Goal: Register for event/course

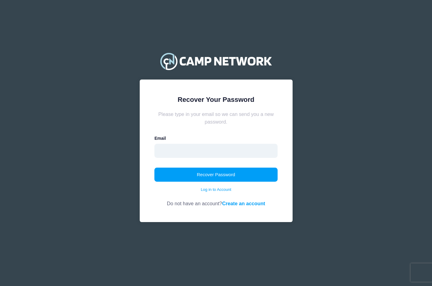
click at [170, 154] on input "email" at bounding box center [216, 151] width 123 height 14
type input "mnopqrmercer@gmail.com"
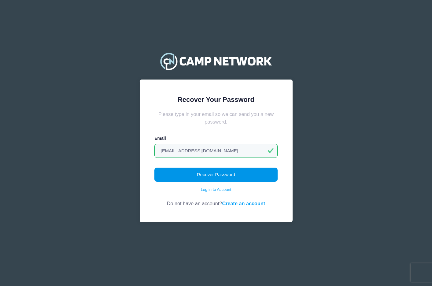
click at [193, 172] on button "Recover Password" at bounding box center [216, 175] width 123 height 14
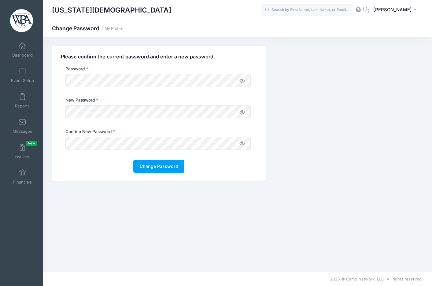
click at [245, 86] on span at bounding box center [242, 80] width 10 height 10
click at [144, 170] on button "Change Password" at bounding box center [158, 166] width 51 height 13
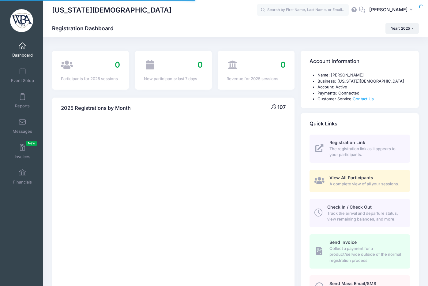
select select
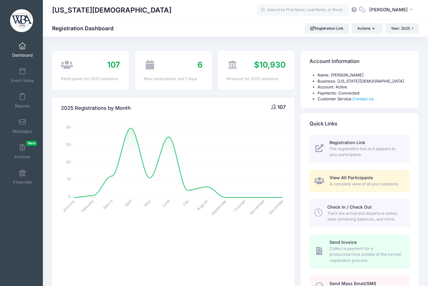
click at [20, 55] on span "Dashboard" at bounding box center [22, 55] width 21 height 5
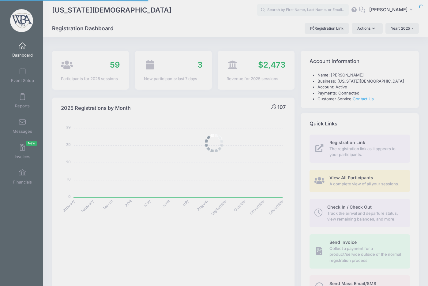
select select
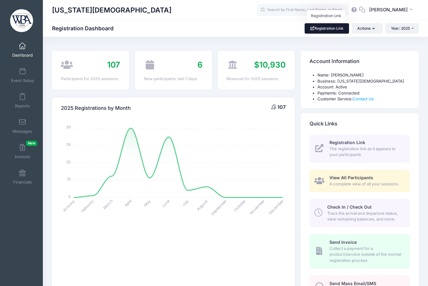
click at [328, 28] on link "Registration Link" at bounding box center [327, 28] width 44 height 10
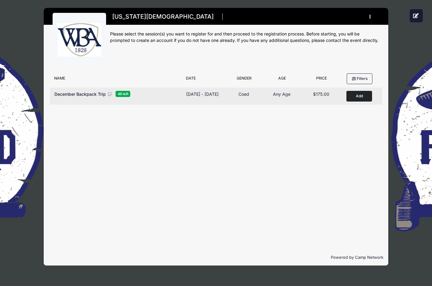
click at [358, 92] on button "Add to Cart" at bounding box center [360, 96] width 26 height 11
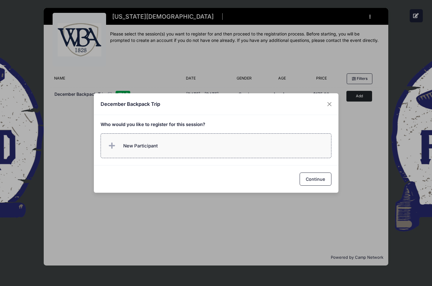
click at [135, 144] on span "New Participant" at bounding box center [140, 146] width 35 height 7
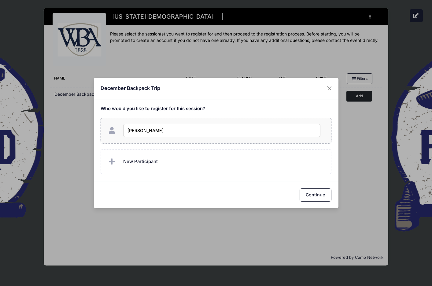
type input "Rachael J. Mercer"
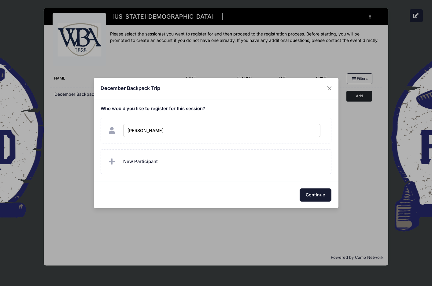
checkbox input "true"
click at [325, 200] on button "Continue" at bounding box center [316, 195] width 32 height 13
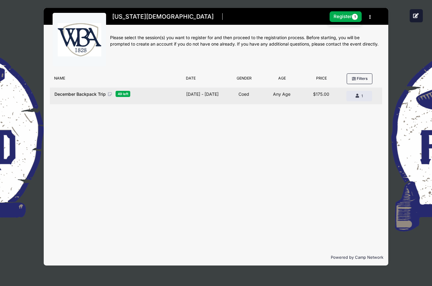
click at [86, 94] on span "December Backpack Trip" at bounding box center [79, 94] width 51 height 5
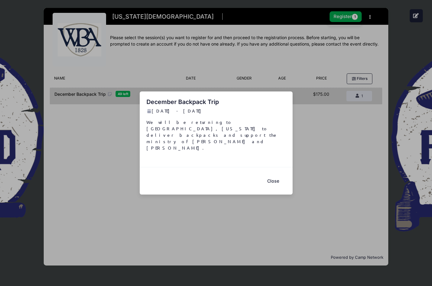
click at [269, 174] on button "Close" at bounding box center [273, 180] width 24 height 13
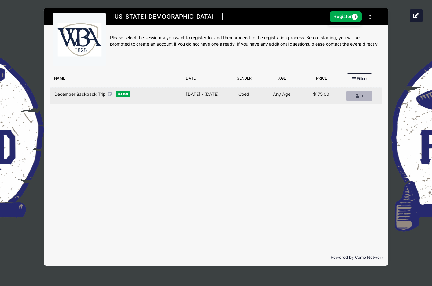
click at [355, 98] on div "1" at bounding box center [359, 96] width 15 height 6
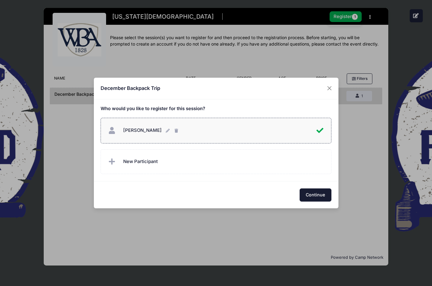
click at [321, 192] on button "Continue" at bounding box center [316, 195] width 32 height 13
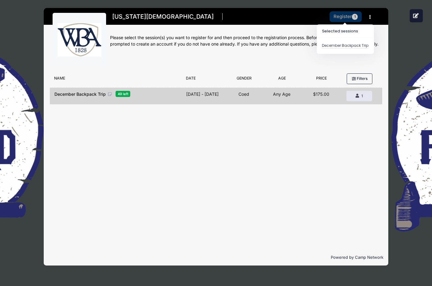
click at [340, 17] on button "Register 1" at bounding box center [346, 16] width 32 height 11
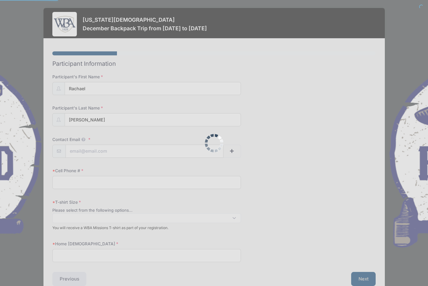
select select
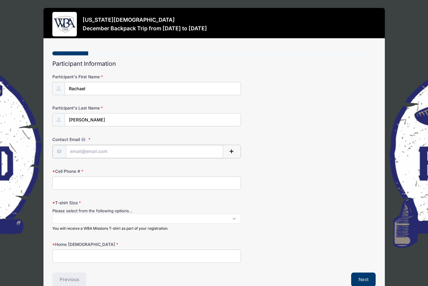
drag, startPoint x: 102, startPoint y: 152, endPoint x: 91, endPoint y: 149, distance: 11.5
click at [102, 152] on input "Contact Email" at bounding box center [144, 151] width 157 height 13
type input "[EMAIL_ADDRESS][DOMAIN_NAME]"
type input "[PHONE_NUMBER]"
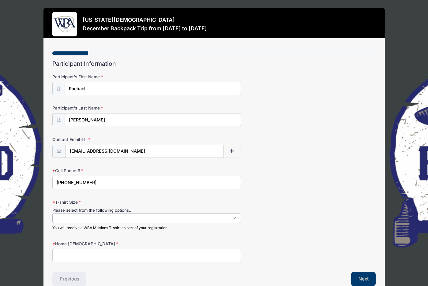
scroll to position [0, 0]
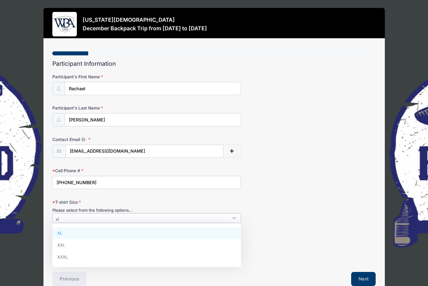
type textarea "xl"
select select "XL"
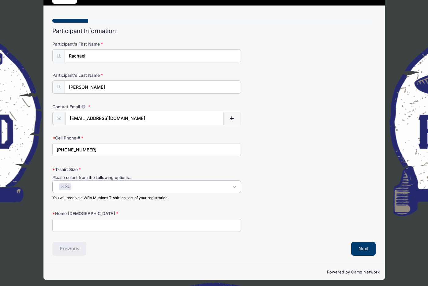
scroll to position [35, 0]
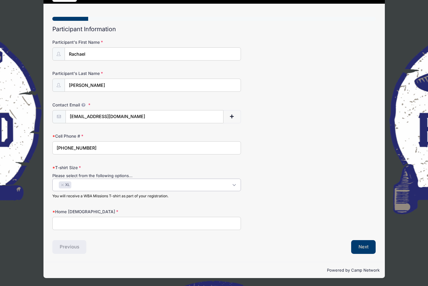
click at [83, 223] on input "Home Church" at bounding box center [146, 223] width 189 height 13
type input "Lakeside Baptist Church (S)"
click at [371, 249] on button "Next" at bounding box center [363, 247] width 25 height 14
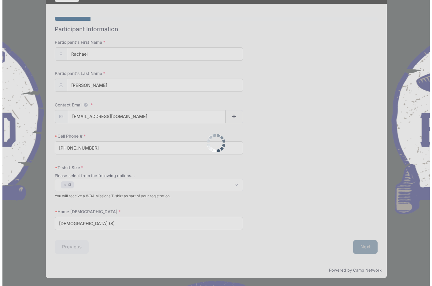
scroll to position [0, 0]
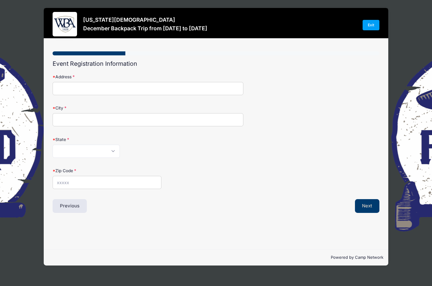
click at [142, 87] on input "Address" at bounding box center [148, 88] width 191 height 13
type input "325 Rawlins Rd"
type input "Macon"
select select "GA"
type input "31217"
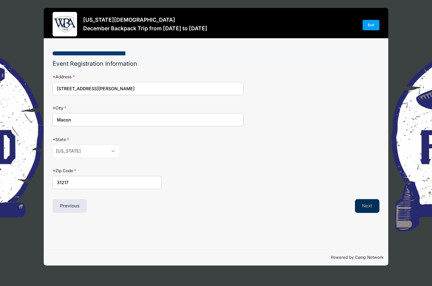
click at [368, 205] on button "Next" at bounding box center [367, 206] width 25 height 14
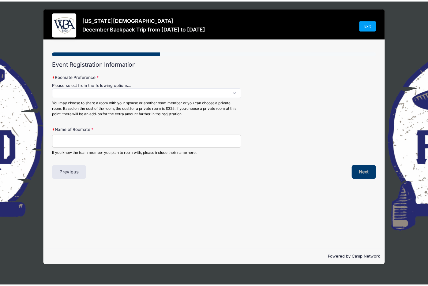
scroll to position [0, 0]
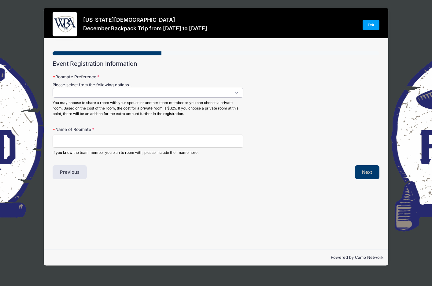
click at [83, 96] on span at bounding box center [148, 93] width 191 height 10
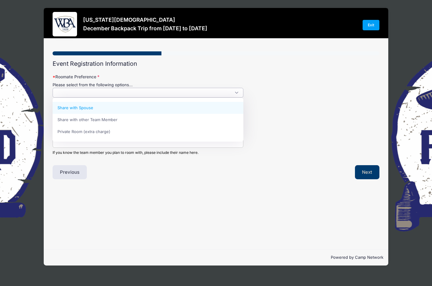
select select "Share with Spouse"
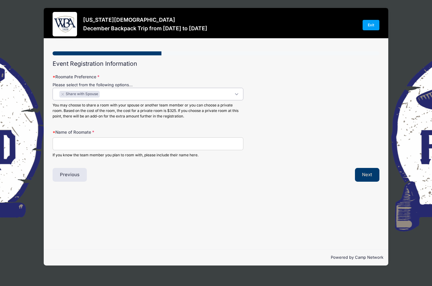
click at [81, 141] on input "Name of Roomate" at bounding box center [148, 143] width 191 height 13
type input "Quillian S. Mercer"
click at [365, 178] on button "Next" at bounding box center [367, 175] width 25 height 14
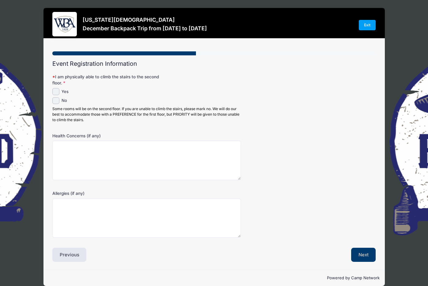
scroll to position [0, 0]
click at [58, 92] on input "Yes" at bounding box center [55, 91] width 7 height 7
checkbox input "true"
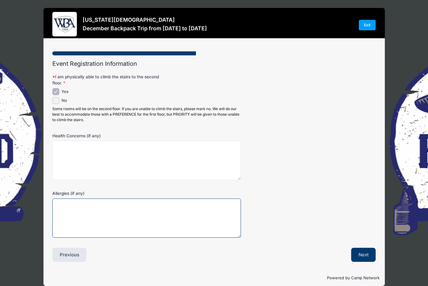
click at [68, 211] on textarea "Allergies (if any)" at bounding box center [146, 218] width 189 height 39
type textarea "dog/cat hair and dust (carries an epi-pen)"
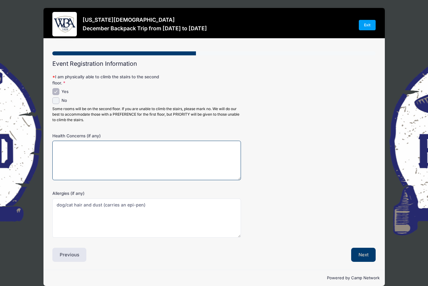
click at [80, 157] on textarea "Health Concerns (if any)" at bounding box center [146, 160] width 189 height 39
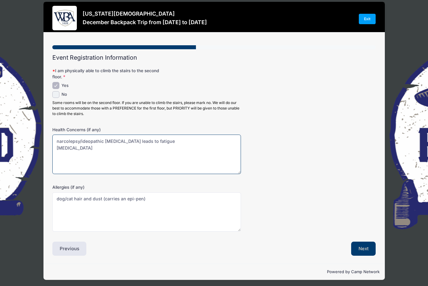
scroll to position [8, 0]
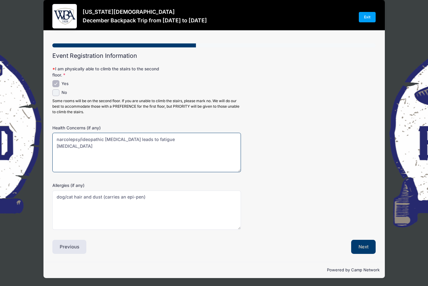
type textarea "narcolepsy/ideopathic hypersomnia leads to fatigue left bundle branch block"
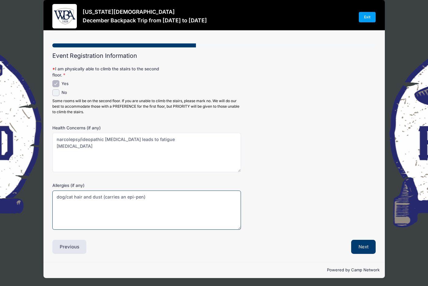
click at [80, 216] on textarea "dog/cat hair and dust (carries an epi-pen)" at bounding box center [146, 210] width 189 height 39
click at [188, 196] on textarea "dog/cat hair and dust (carries an epi-pen)" at bounding box center [146, 210] width 189 height 39
type textarea "dog/cat hair and dust (carries an epi-pen) kiwi"
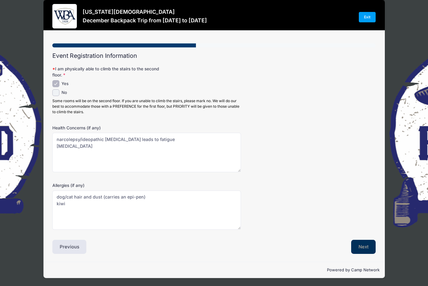
click at [361, 249] on button "Next" at bounding box center [363, 247] width 25 height 14
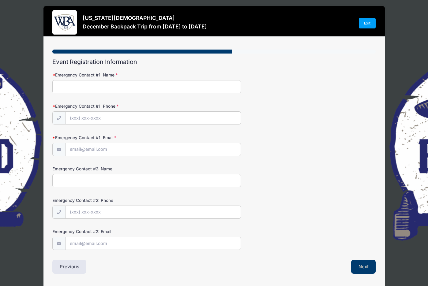
scroll to position [0, 0]
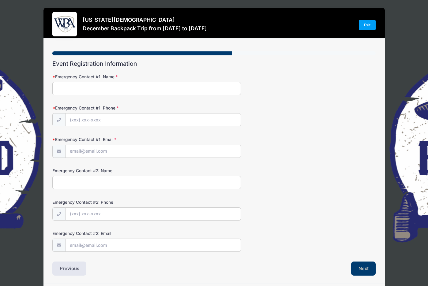
click at [62, 88] on input "Emergency Contact #1: Name" at bounding box center [146, 88] width 189 height 13
type input "R"
type input "Quillian S. Mercer"
type input "(912) 777-9382"
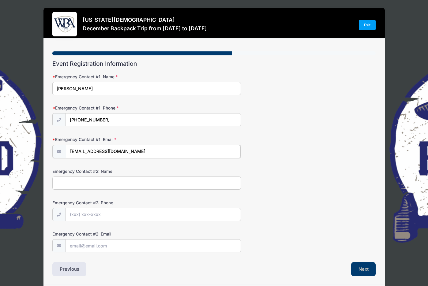
type input "brotherq@gmail.com"
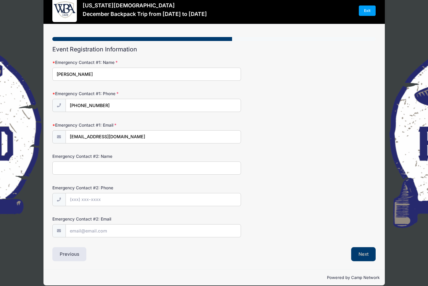
scroll to position [22, 0]
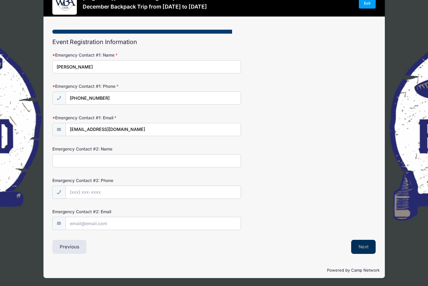
click at [359, 247] on button "Next" at bounding box center [363, 247] width 25 height 14
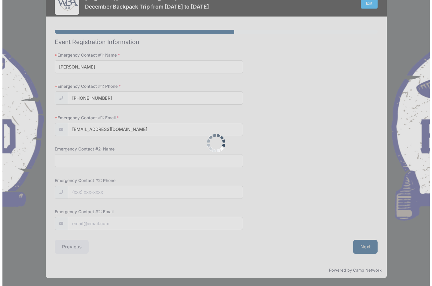
scroll to position [0, 0]
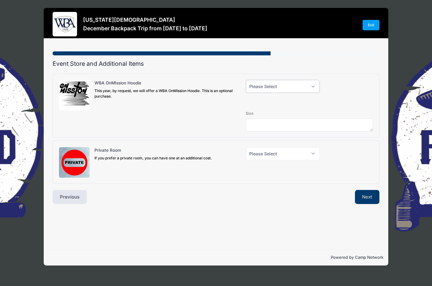
click at [253, 90] on select "Please Select Yes (+$40.00) No" at bounding box center [283, 86] width 74 height 13
click at [211, 113] on div "Size" at bounding box center [216, 120] width 321 height 21
drag, startPoint x: 366, startPoint y: 195, endPoint x: 361, endPoint y: 189, distance: 8.3
click at [366, 195] on button "Next" at bounding box center [367, 197] width 25 height 14
drag, startPoint x: 284, startPoint y: 87, endPoint x: 284, endPoint y: 92, distance: 5.2
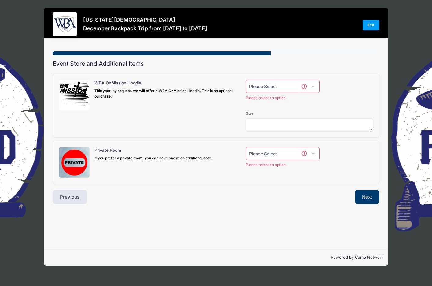
click at [284, 87] on select "Please Select Yes (+$40.00) No" at bounding box center [283, 86] width 74 height 13
select select "0"
click at [246, 80] on select "Please Select Yes (+$40.00) No" at bounding box center [283, 86] width 74 height 13
click at [261, 157] on select "Please Select Yes (+$150.00) No" at bounding box center [283, 153] width 74 height 13
select select "0"
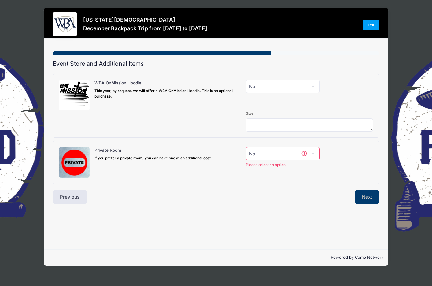
click at [246, 147] on select "Please Select Yes (+$150.00) No" at bounding box center [283, 153] width 74 height 13
click at [363, 195] on button "Next" at bounding box center [367, 197] width 25 height 14
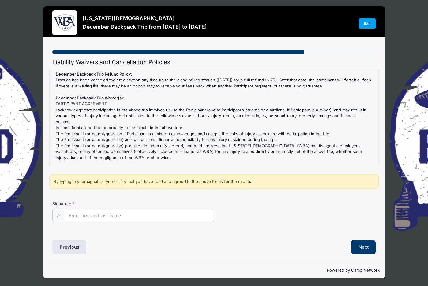
scroll to position [2, 0]
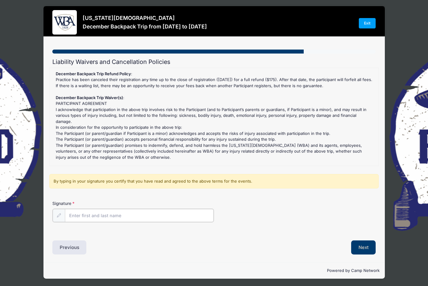
click at [128, 218] on input "Signature" at bounding box center [139, 215] width 149 height 13
type input "Rachael J. Mercer"
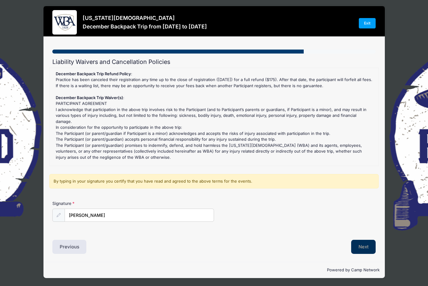
click at [353, 248] on button "Next" at bounding box center [363, 247] width 25 height 14
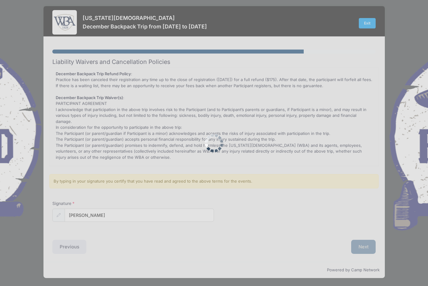
scroll to position [0, 0]
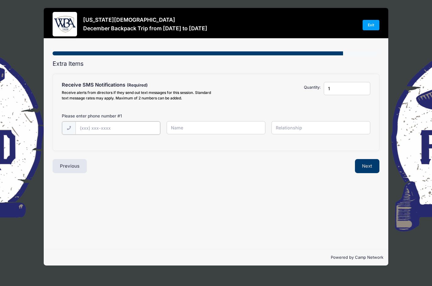
click at [0, 0] on input "text" at bounding box center [0, 0] width 0 height 0
type input "(912) 777-9394"
type input "r"
type input "Rachael J. Mercer"
type input "me"
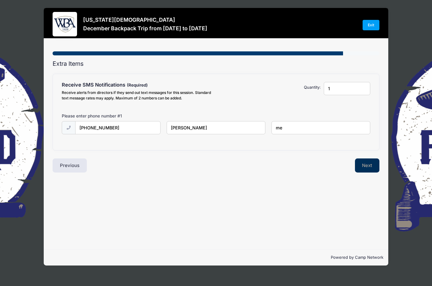
click at [366, 168] on button "Next" at bounding box center [367, 166] width 25 height 14
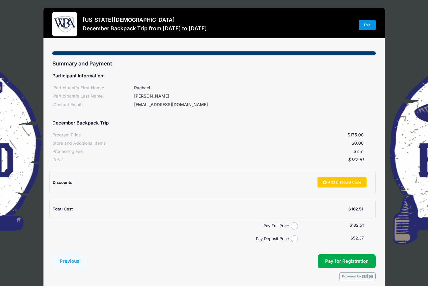
click at [364, 25] on link "Exit" at bounding box center [367, 25] width 17 height 10
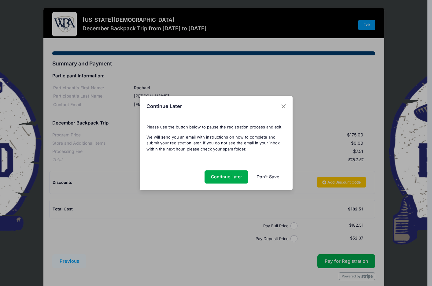
click at [258, 172] on link "Don't Save" at bounding box center [268, 176] width 35 height 13
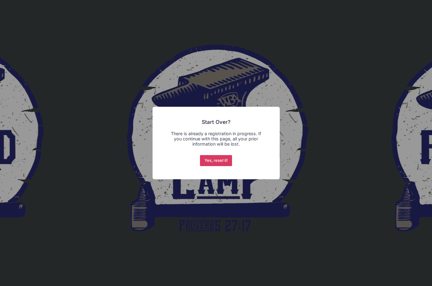
click at [214, 163] on button "Yes, reset it!" at bounding box center [216, 160] width 32 height 11
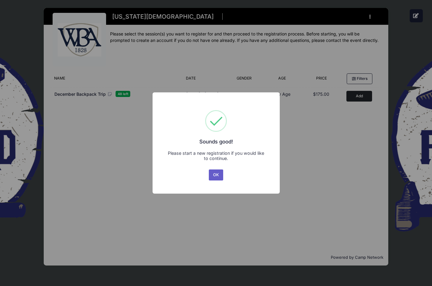
click at [218, 172] on button "OK" at bounding box center [216, 175] width 15 height 11
